Goal: Information Seeking & Learning: Check status

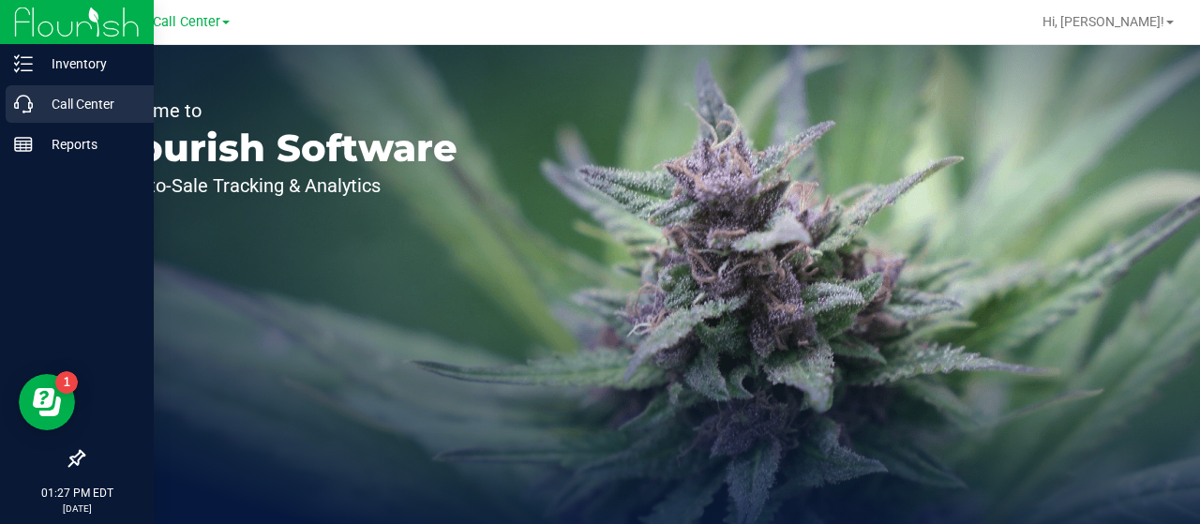
click at [41, 98] on p "Call Center" at bounding box center [89, 104] width 112 height 22
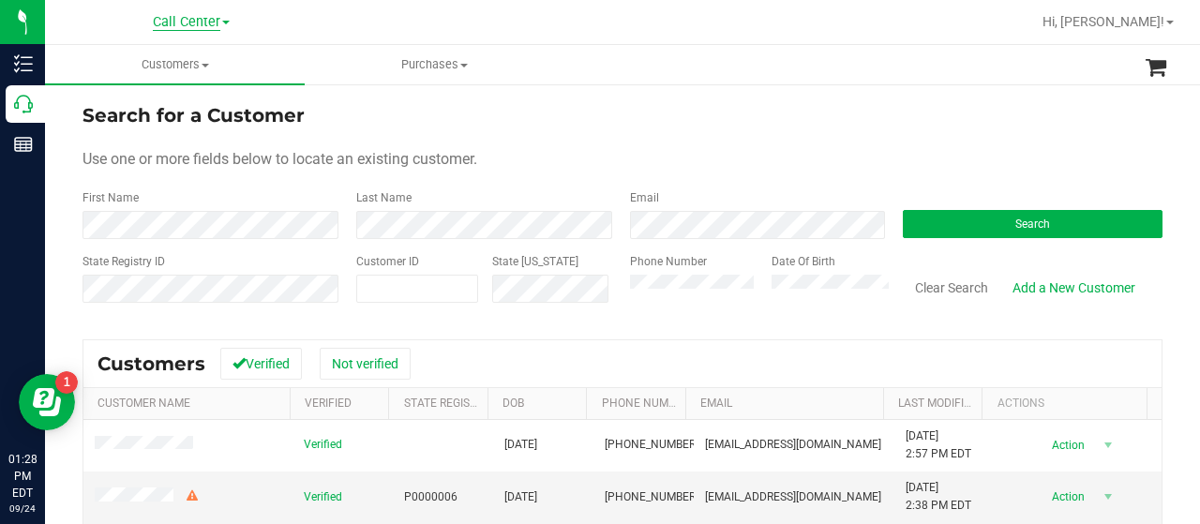
click at [177, 20] on span "Call Center" at bounding box center [186, 22] width 67 height 17
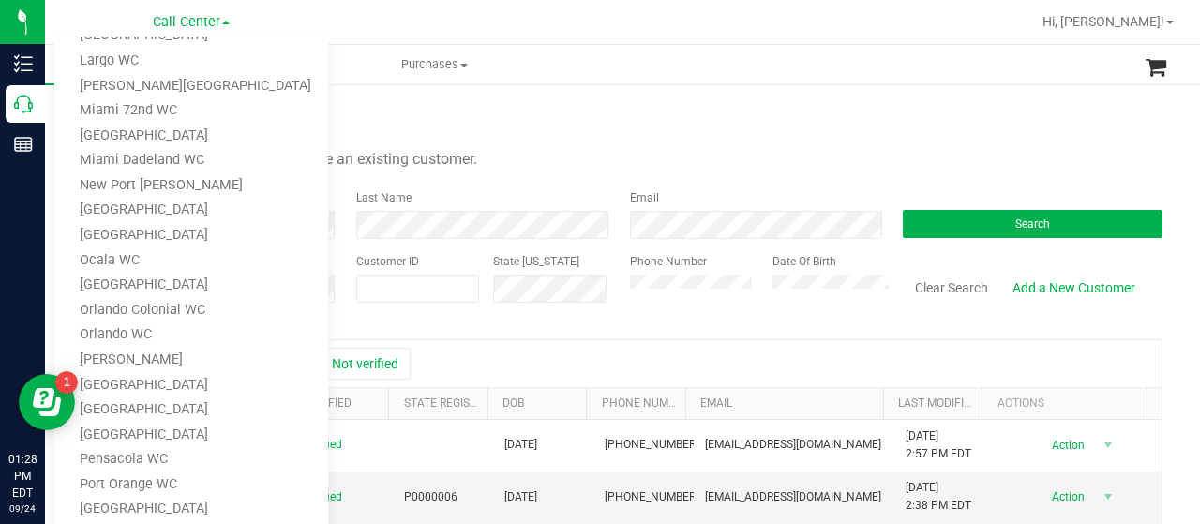
scroll to position [562, 0]
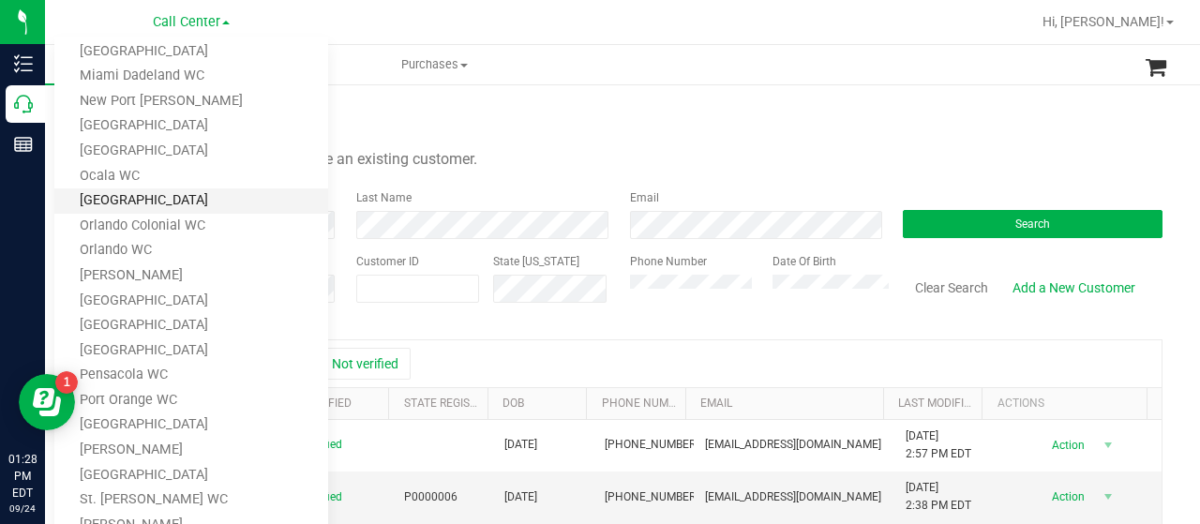
click at [122, 198] on link "[GEOGRAPHIC_DATA]" at bounding box center [191, 200] width 274 height 25
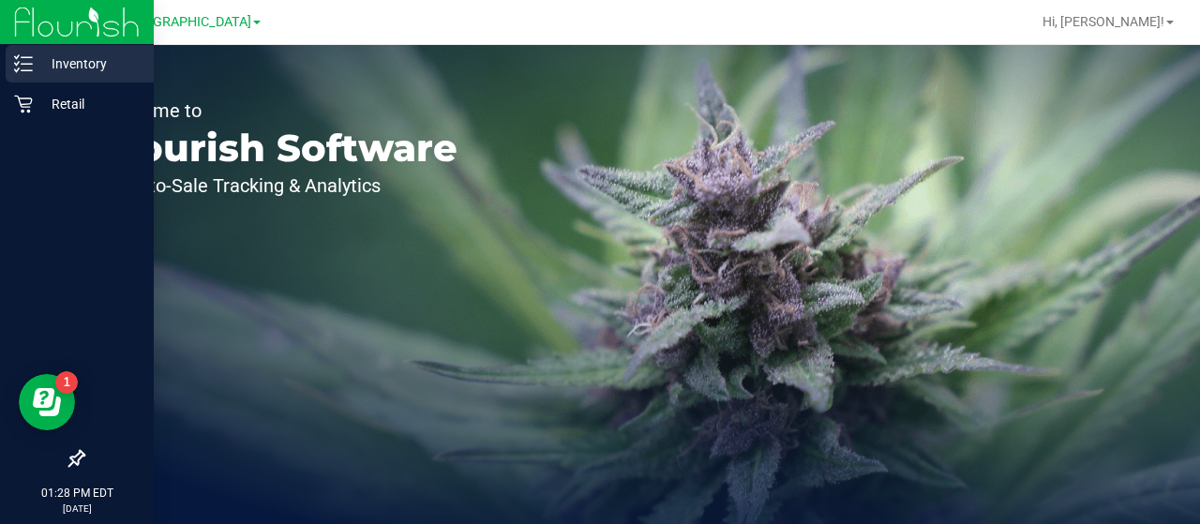
click at [27, 68] on icon at bounding box center [23, 63] width 19 height 19
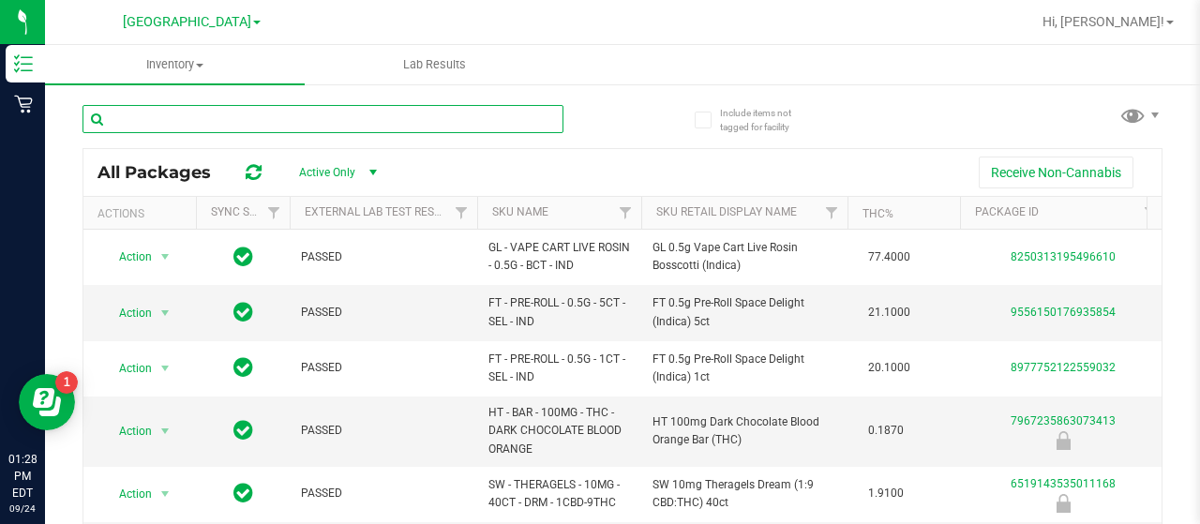
click at [186, 124] on input "text" at bounding box center [322, 119] width 481 height 28
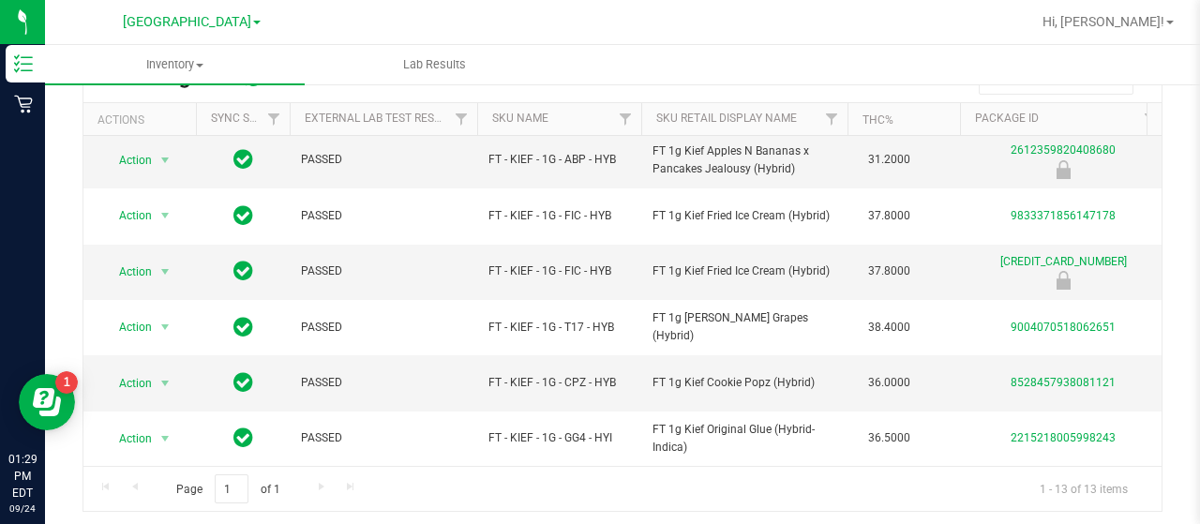
type input "kief"
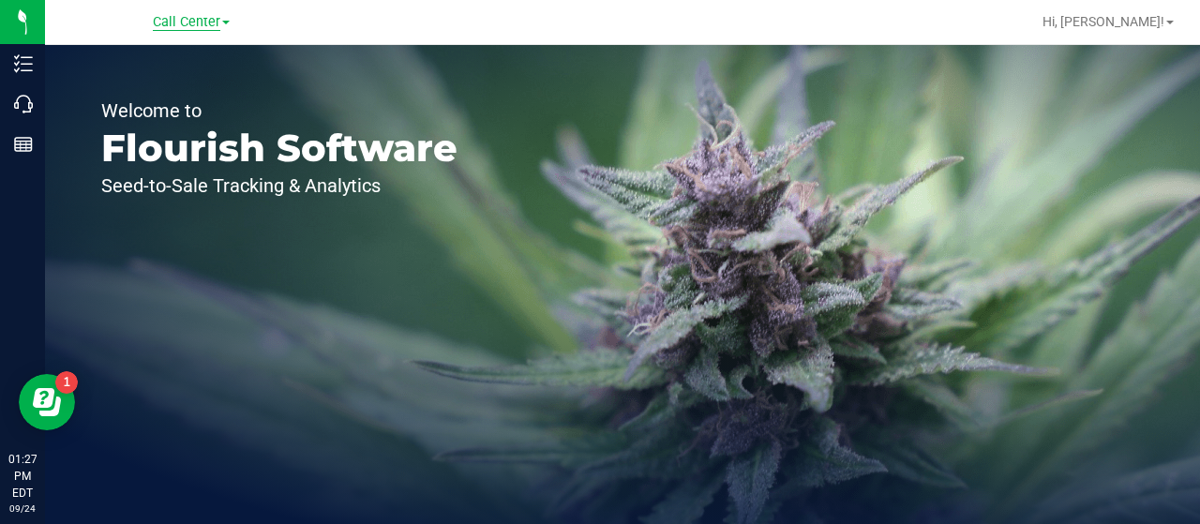
click at [195, 25] on span "Call Center" at bounding box center [186, 22] width 67 height 17
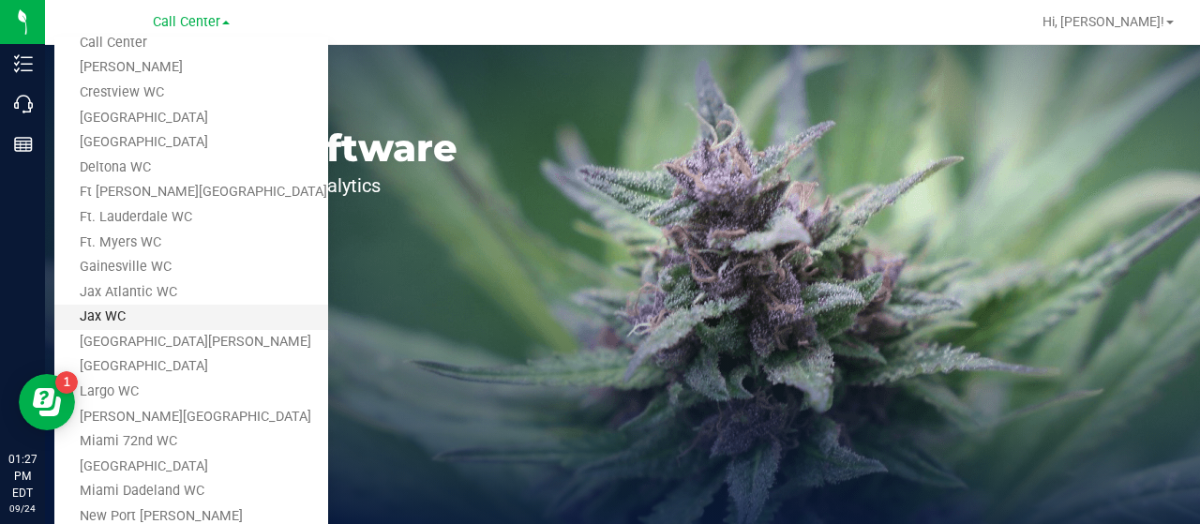
scroll to position [187, 0]
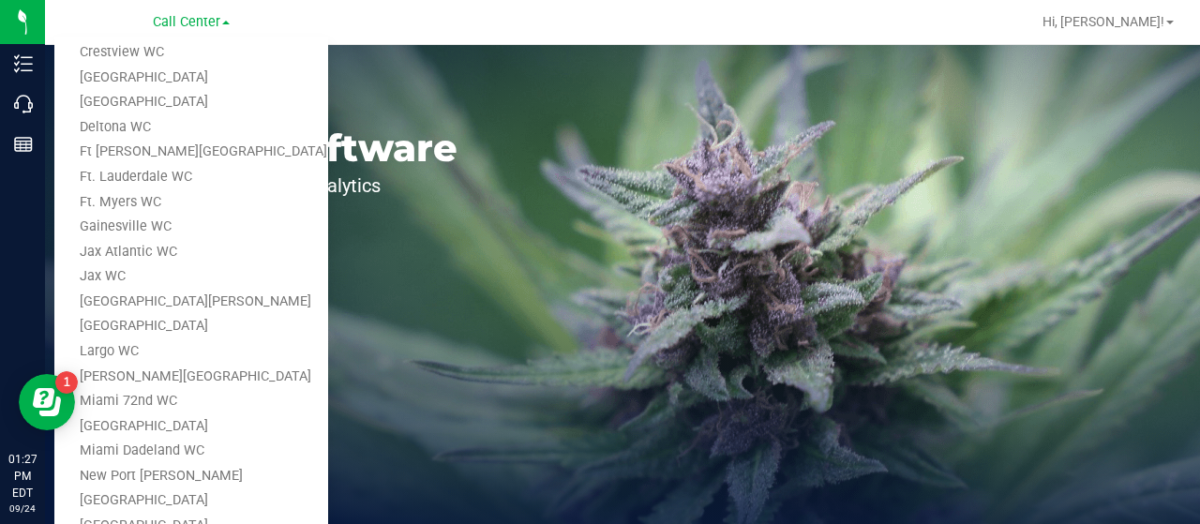
click at [137, 284] on link "Jax WC" at bounding box center [191, 276] width 274 height 25
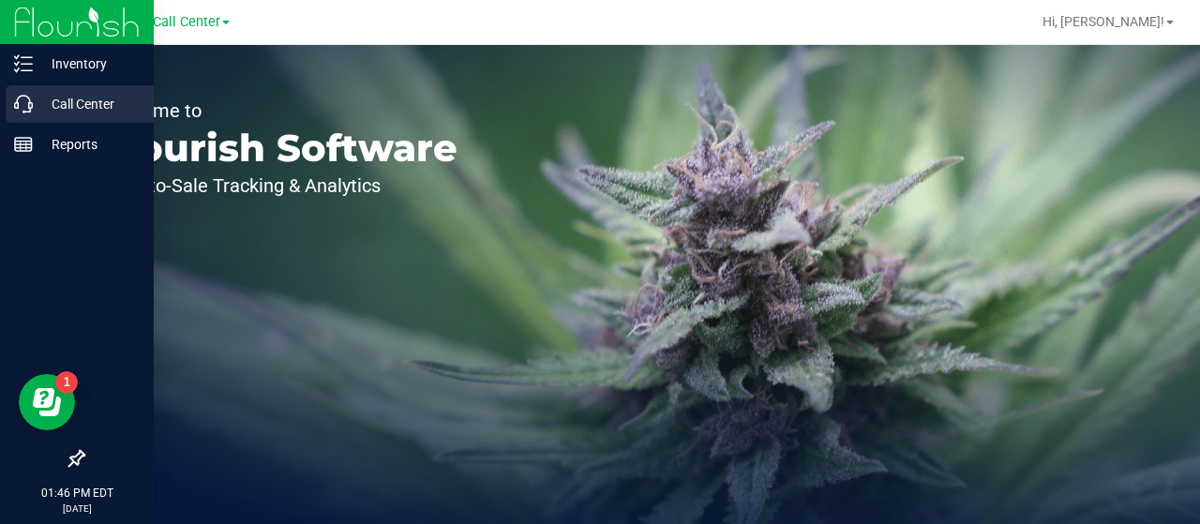
click at [52, 115] on div "Call Center" at bounding box center [80, 103] width 148 height 37
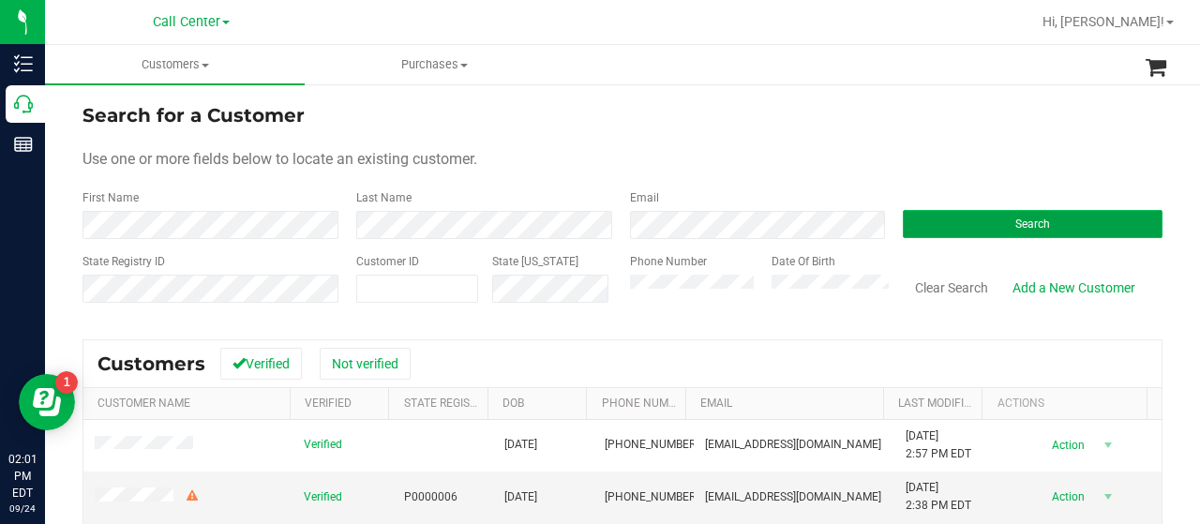
click at [921, 227] on button "Search" at bounding box center [1033, 224] width 260 height 28
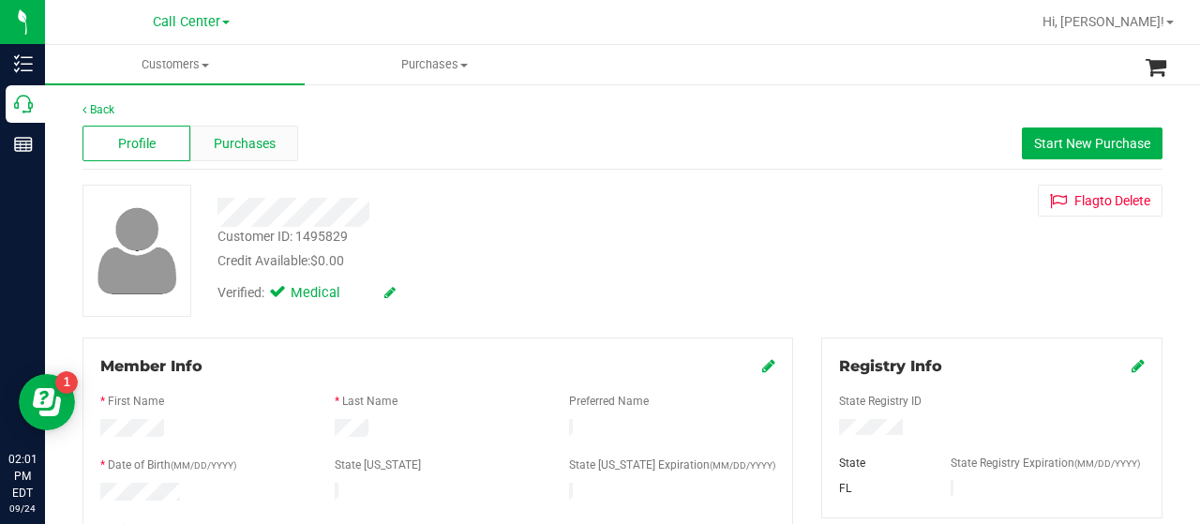
click at [245, 135] on div "Purchases" at bounding box center [244, 144] width 108 height 36
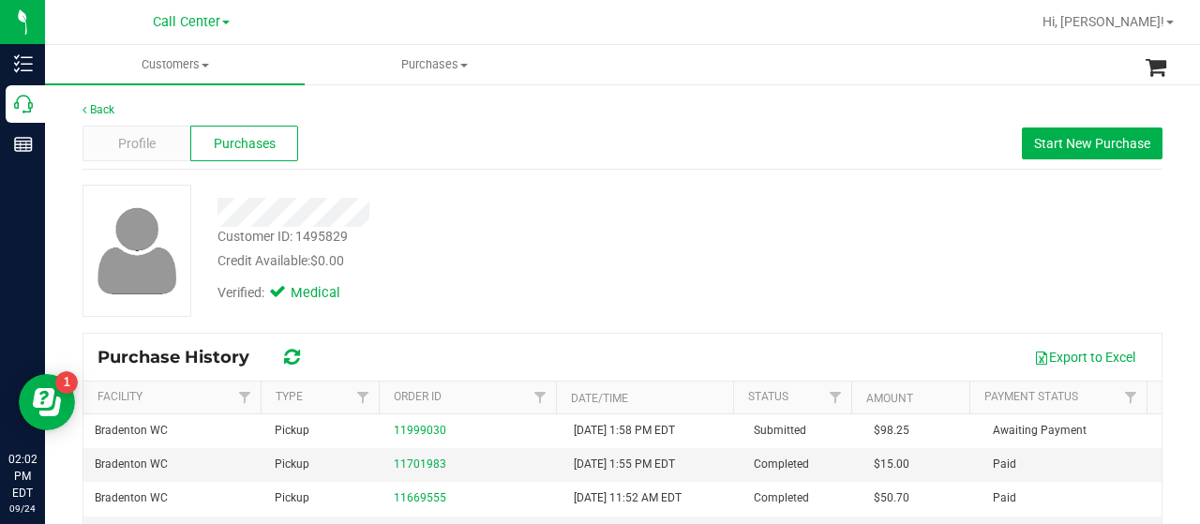
scroll to position [94, 0]
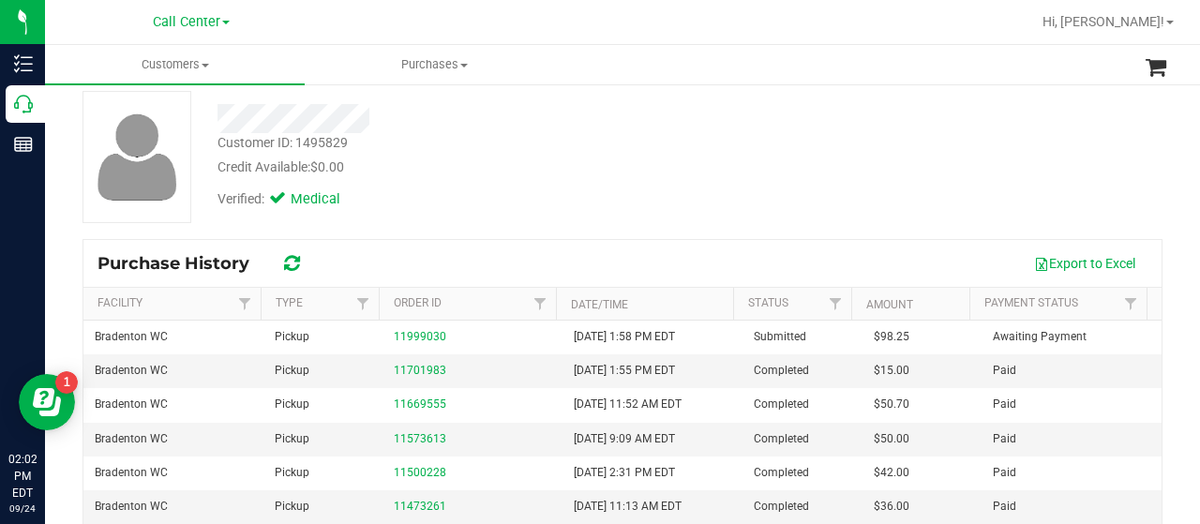
click at [57, 217] on div "Back Profile Purchases Start New Purchase Customer ID: 1495829 Credit Available…" at bounding box center [622, 352] width 1155 height 726
drag, startPoint x: 75, startPoint y: 213, endPoint x: 84, endPoint y: 211, distance: 9.6
click at [75, 213] on div at bounding box center [135, 157] width 135 height 132
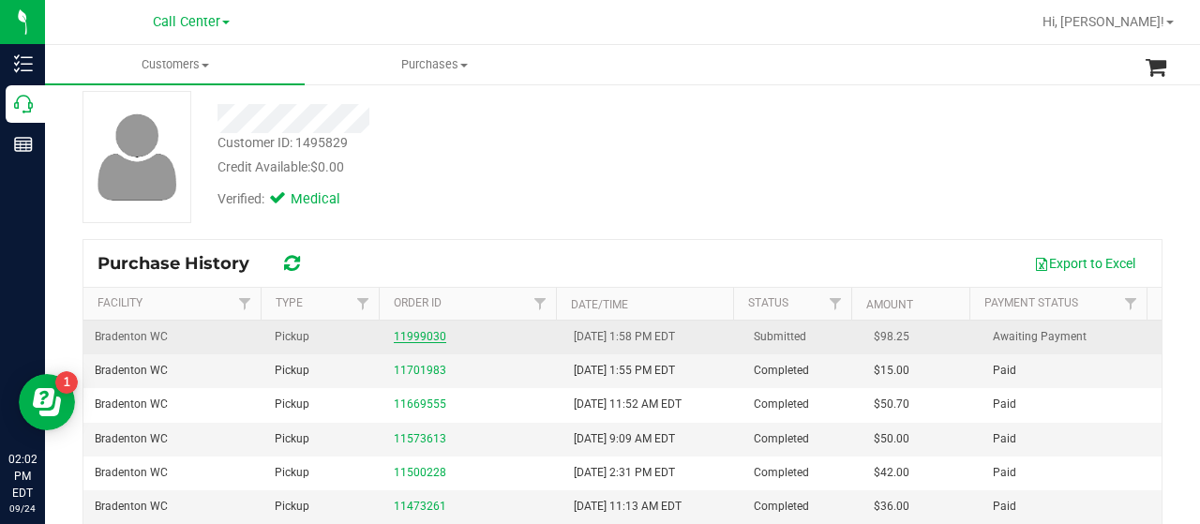
click at [399, 335] on link "11999030" at bounding box center [420, 336] width 52 height 13
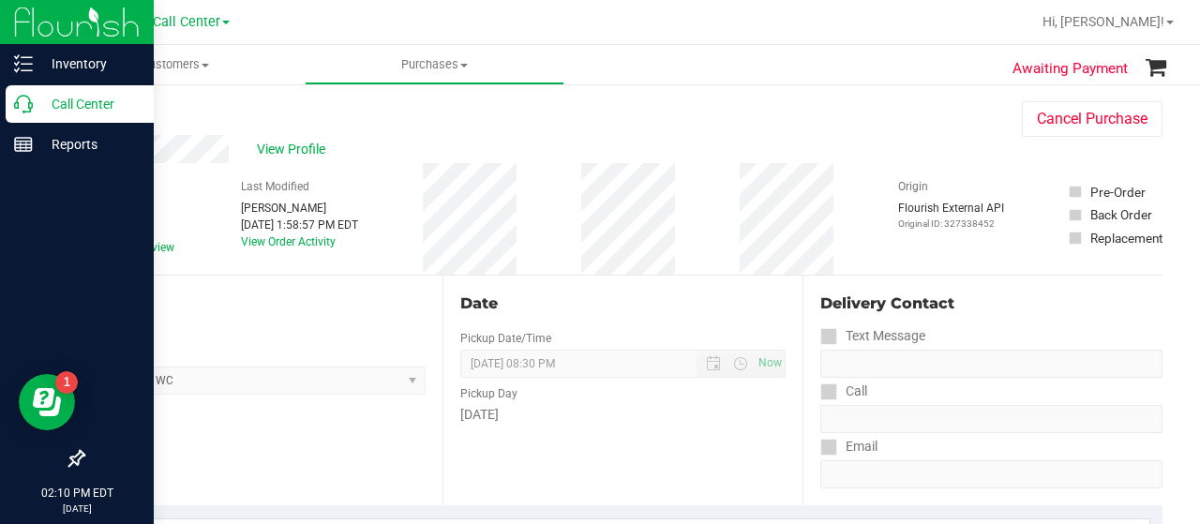
click at [15, 107] on icon at bounding box center [23, 104] width 19 height 19
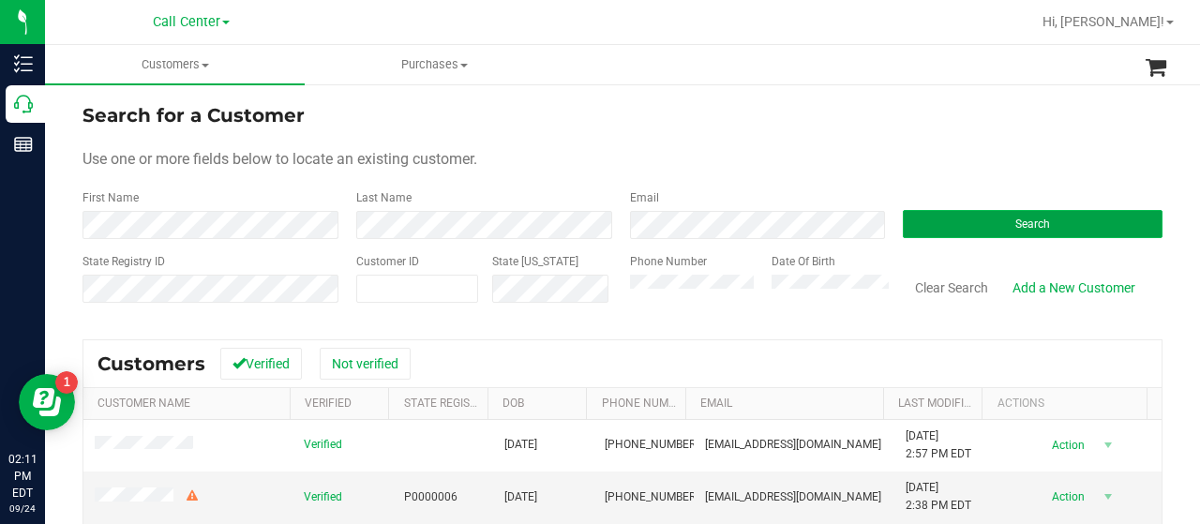
click at [963, 216] on button "Search" at bounding box center [1033, 224] width 260 height 28
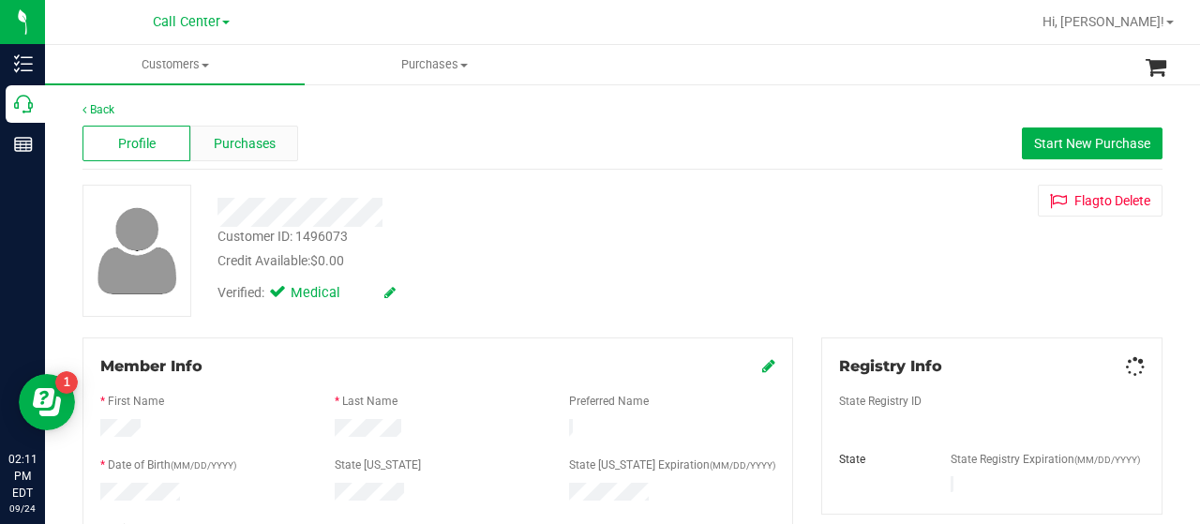
click at [257, 142] on span "Purchases" at bounding box center [245, 144] width 62 height 20
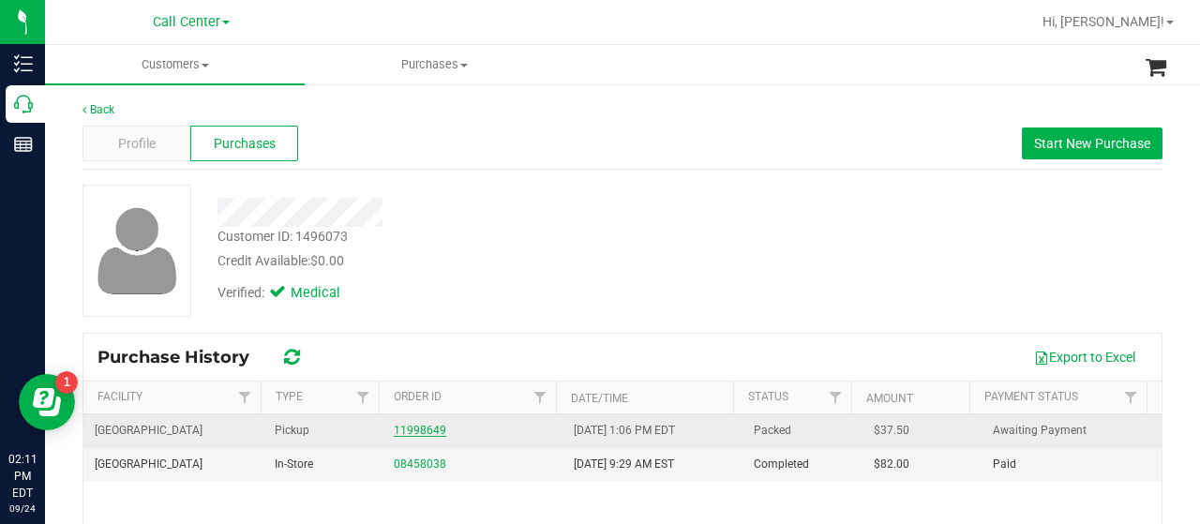
click at [417, 430] on link "11998649" at bounding box center [420, 430] width 52 height 13
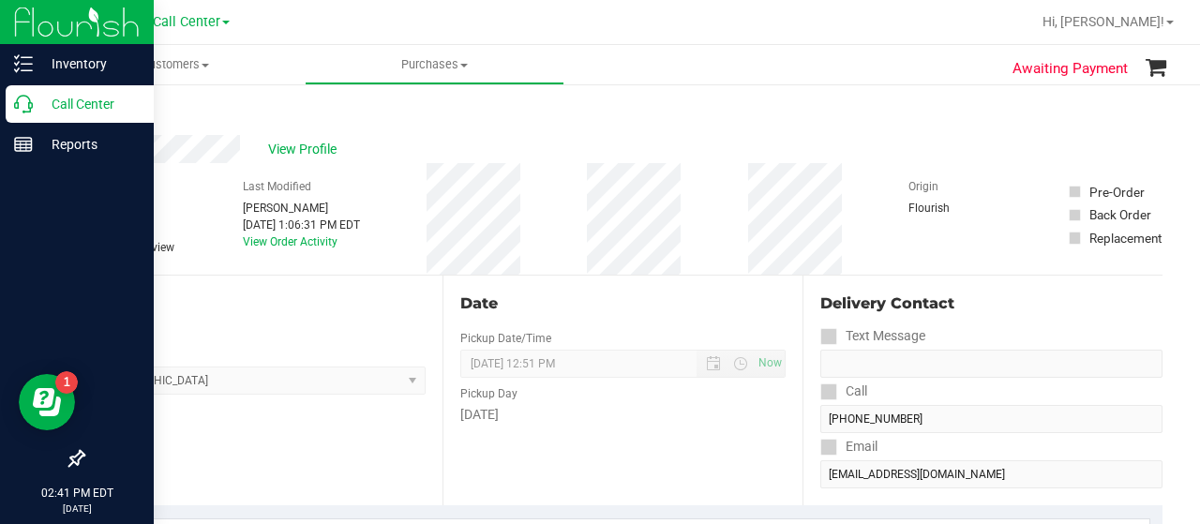
click at [34, 111] on p "Call Center" at bounding box center [89, 104] width 112 height 22
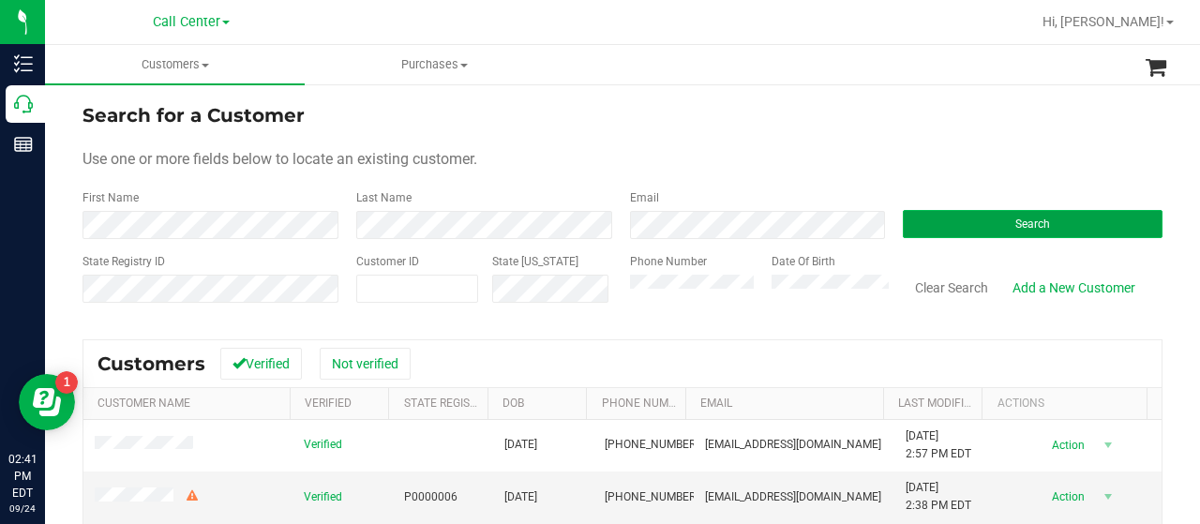
click at [909, 213] on button "Search" at bounding box center [1033, 224] width 260 height 28
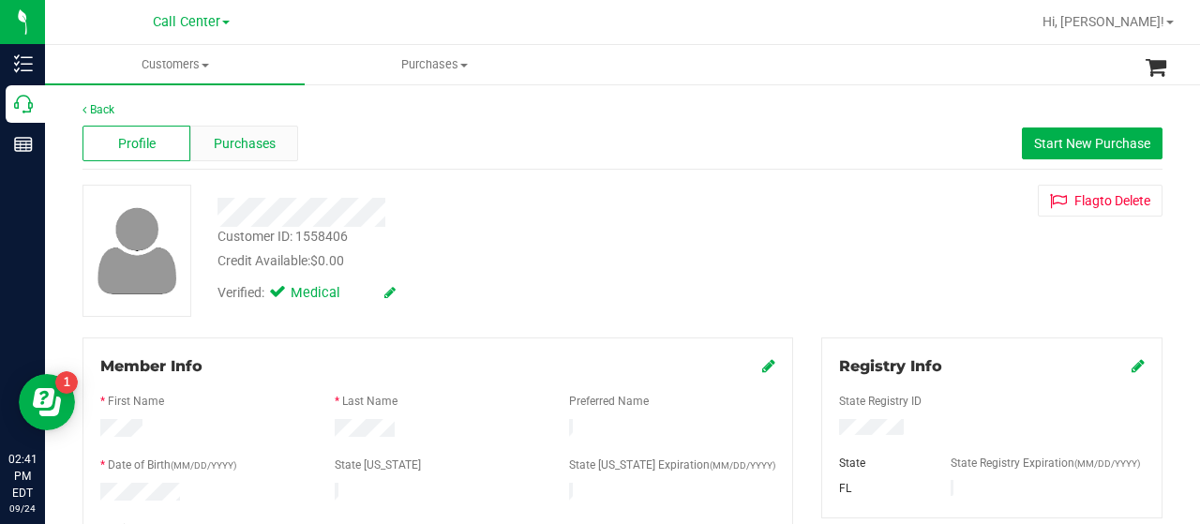
click at [277, 144] on div "Purchases" at bounding box center [244, 144] width 108 height 36
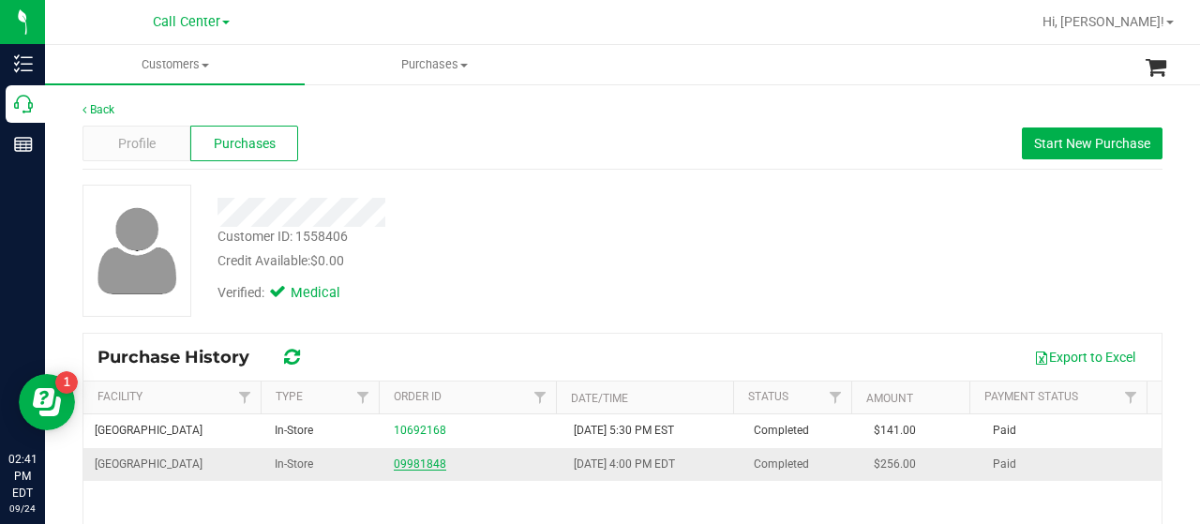
click at [408, 456] on div "09981848" at bounding box center [472, 465] width 157 height 18
click at [397, 466] on link "09981848" at bounding box center [420, 463] width 52 height 13
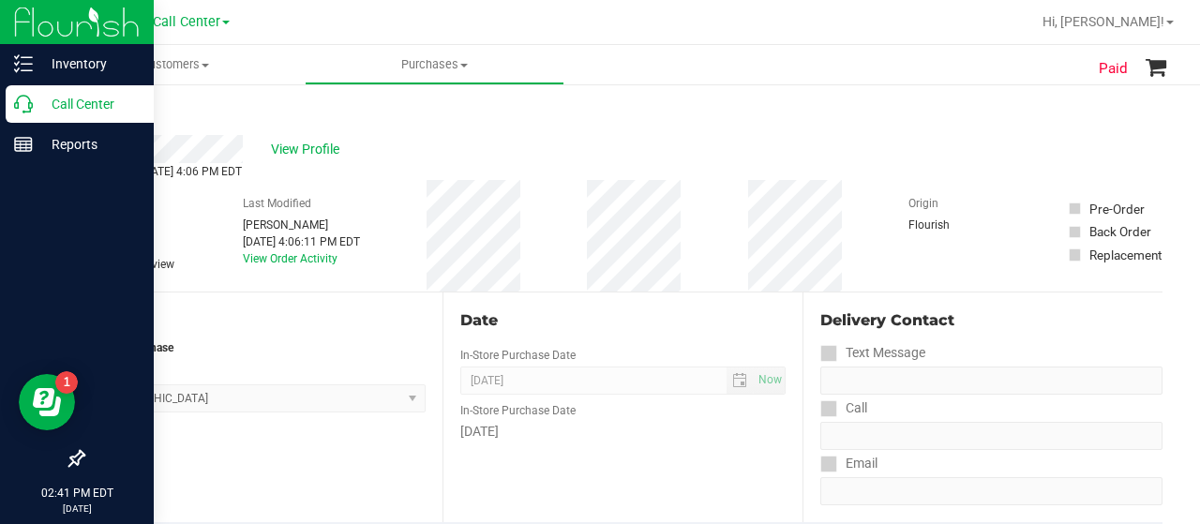
click at [36, 112] on p "Call Center" at bounding box center [89, 104] width 112 height 22
